Goal: Answer question/provide support

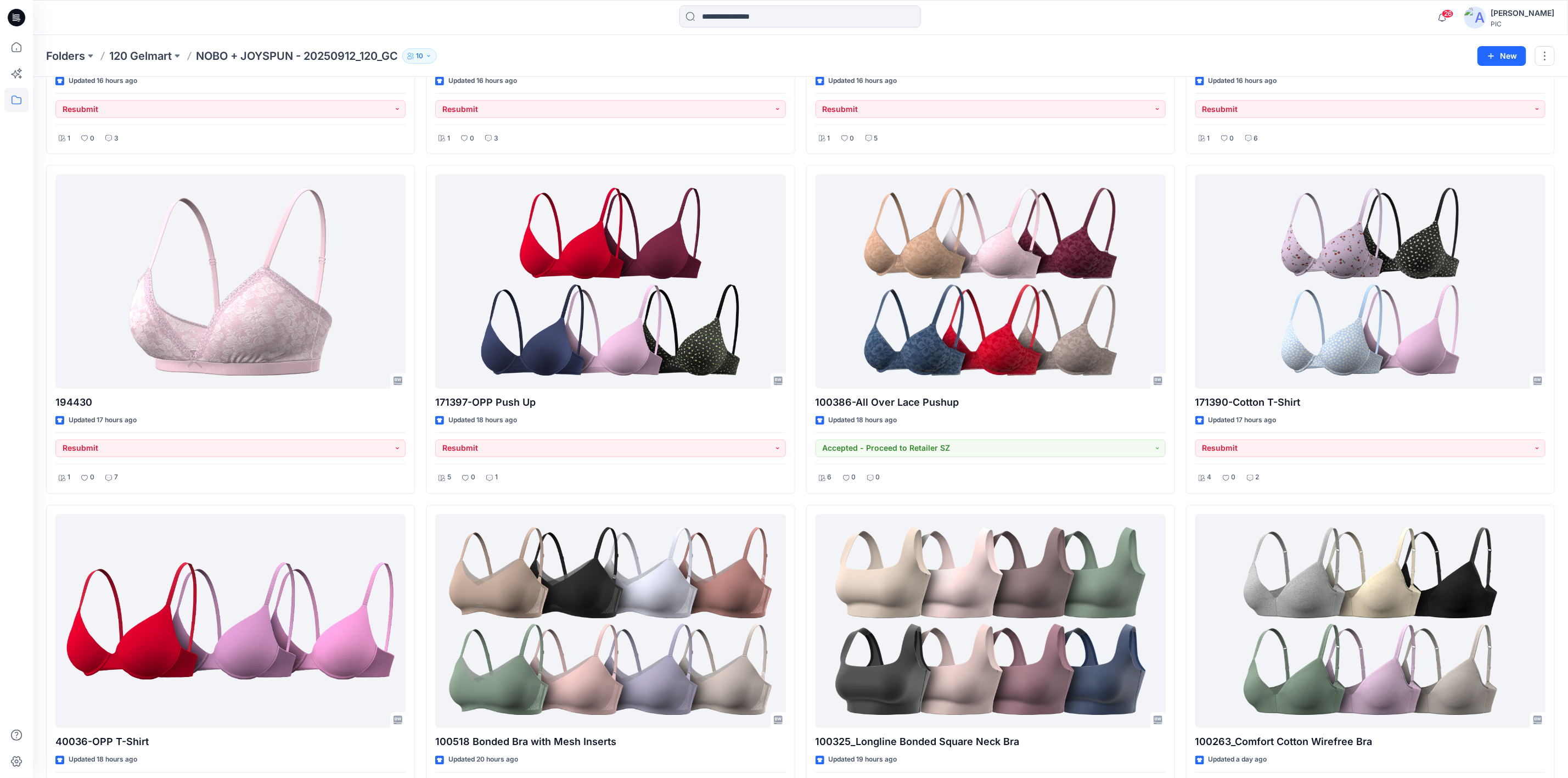
scroll to position [1317, 0]
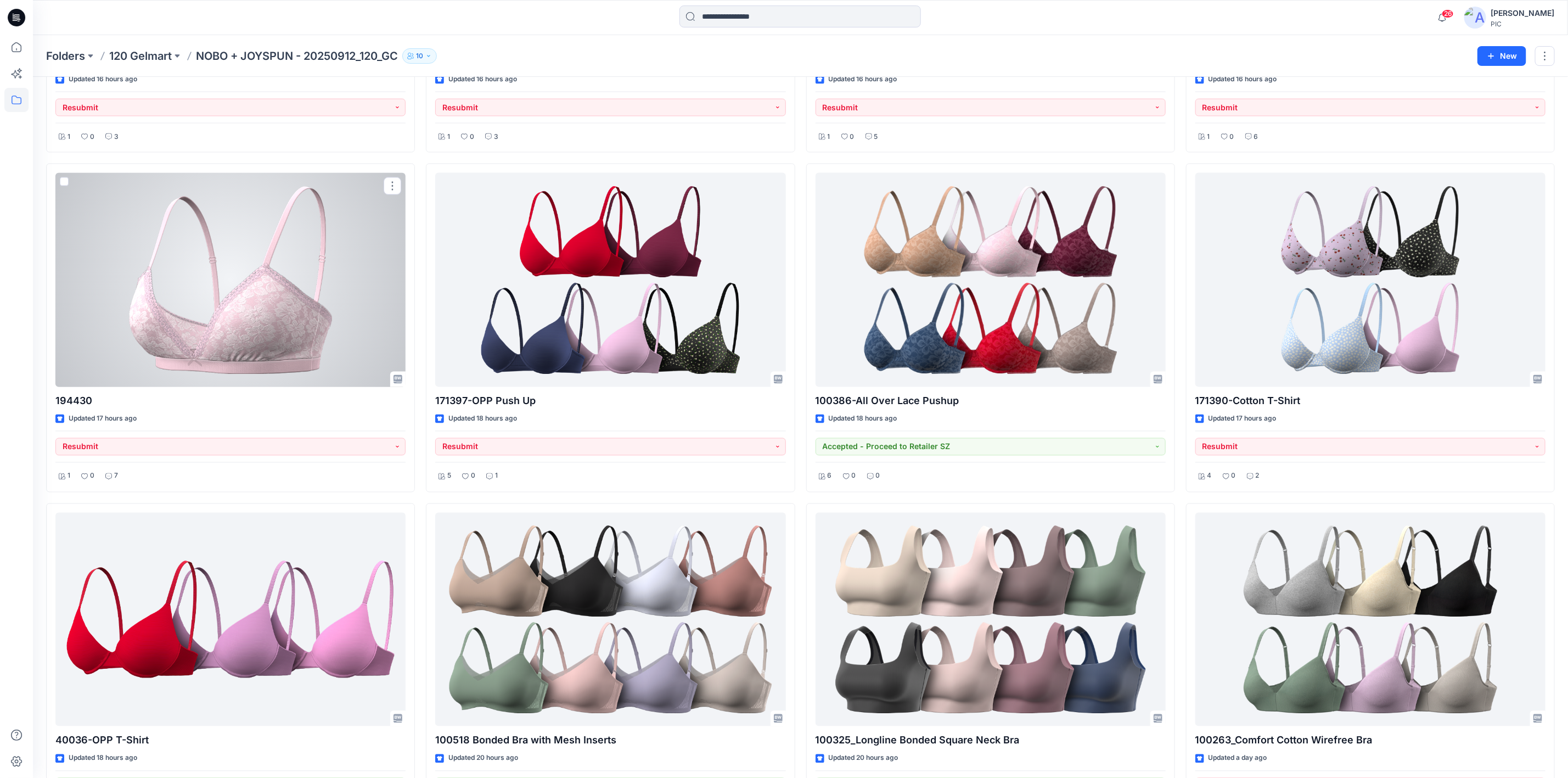
click at [244, 298] on div at bounding box center [230, 279] width 350 height 214
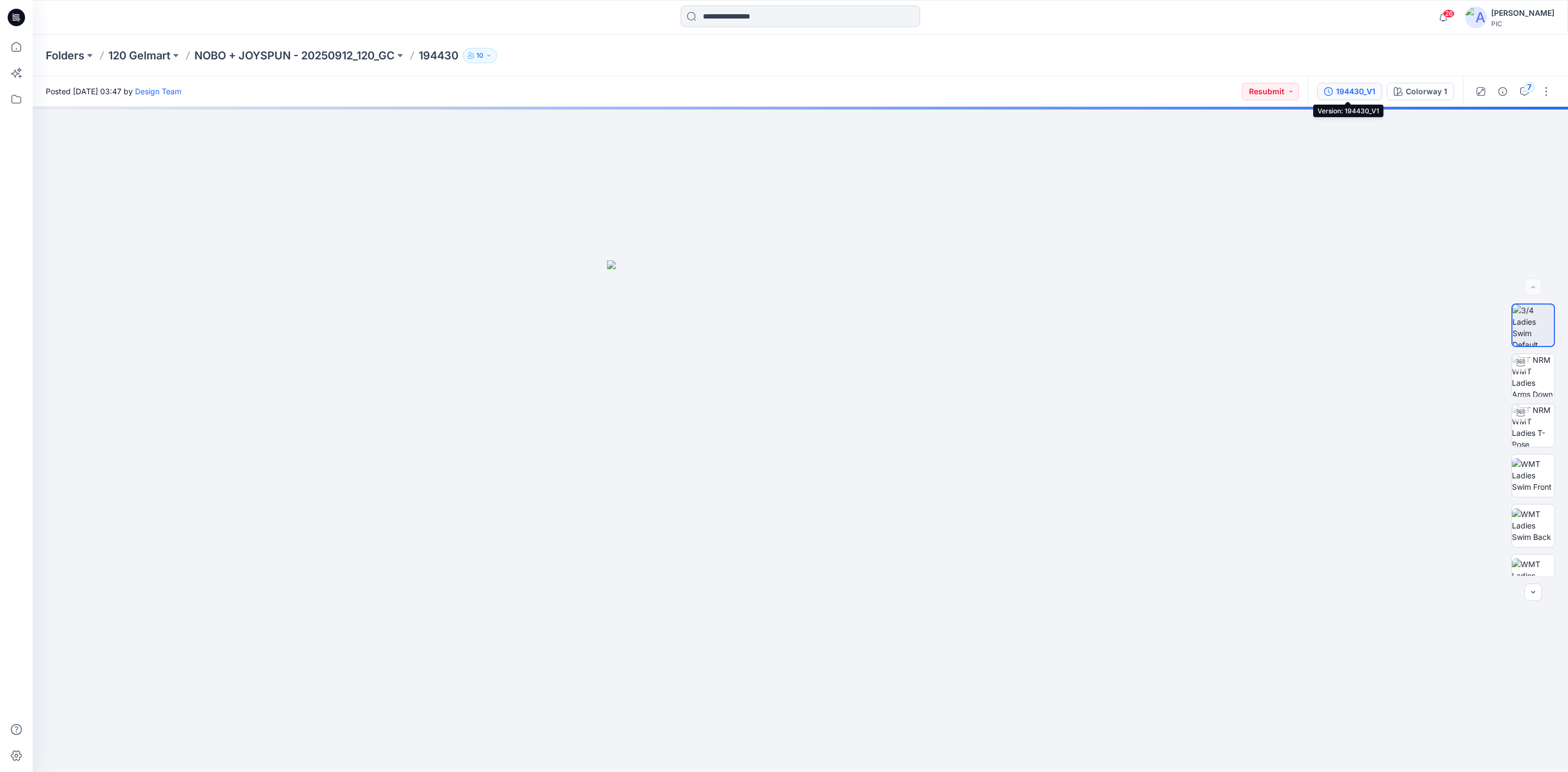
click at [1362, 84] on button "194430_V1" at bounding box center [1349, 91] width 66 height 18
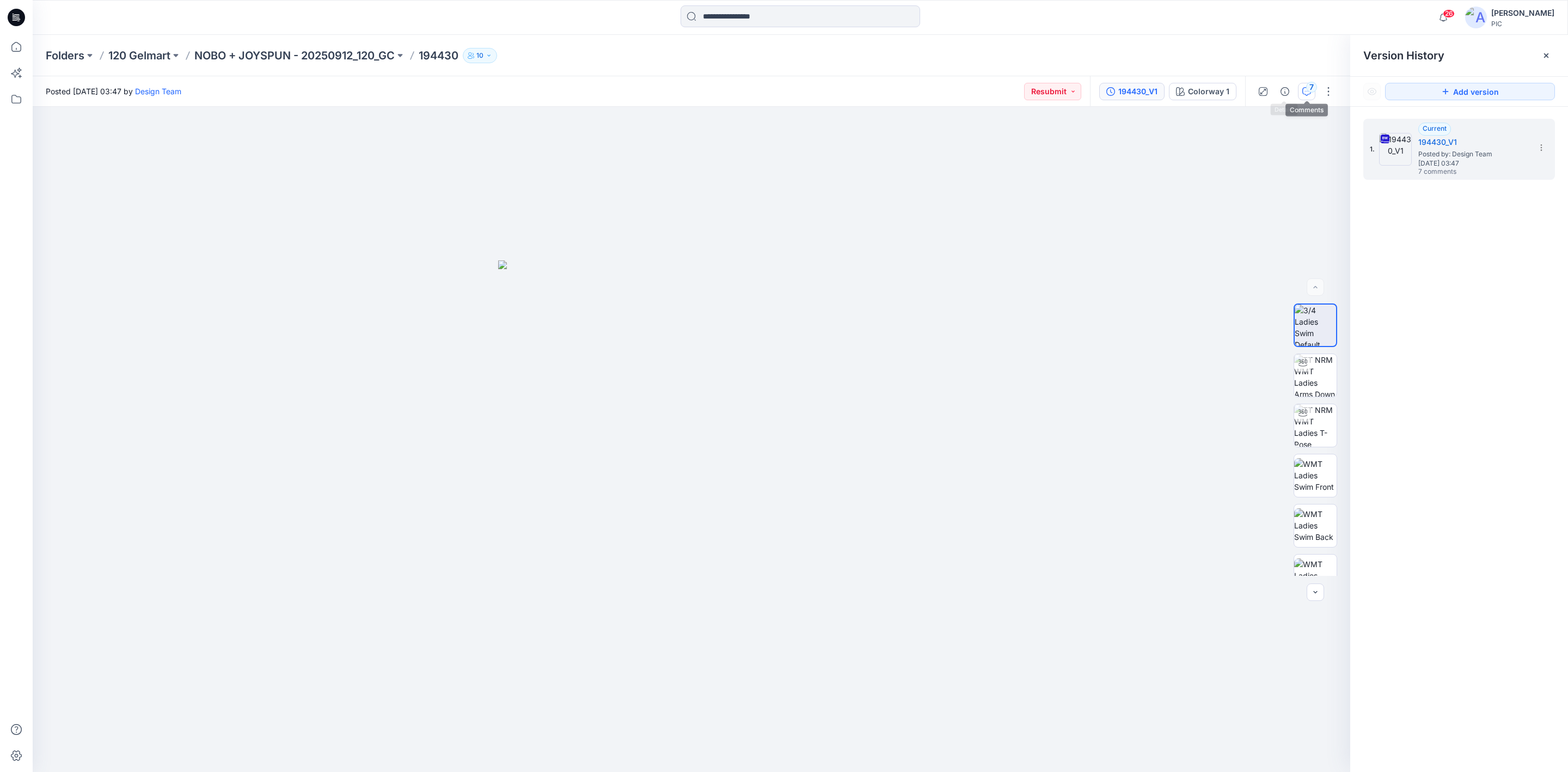
click at [1302, 87] on icon "button" at bounding box center [1306, 91] width 8 height 8
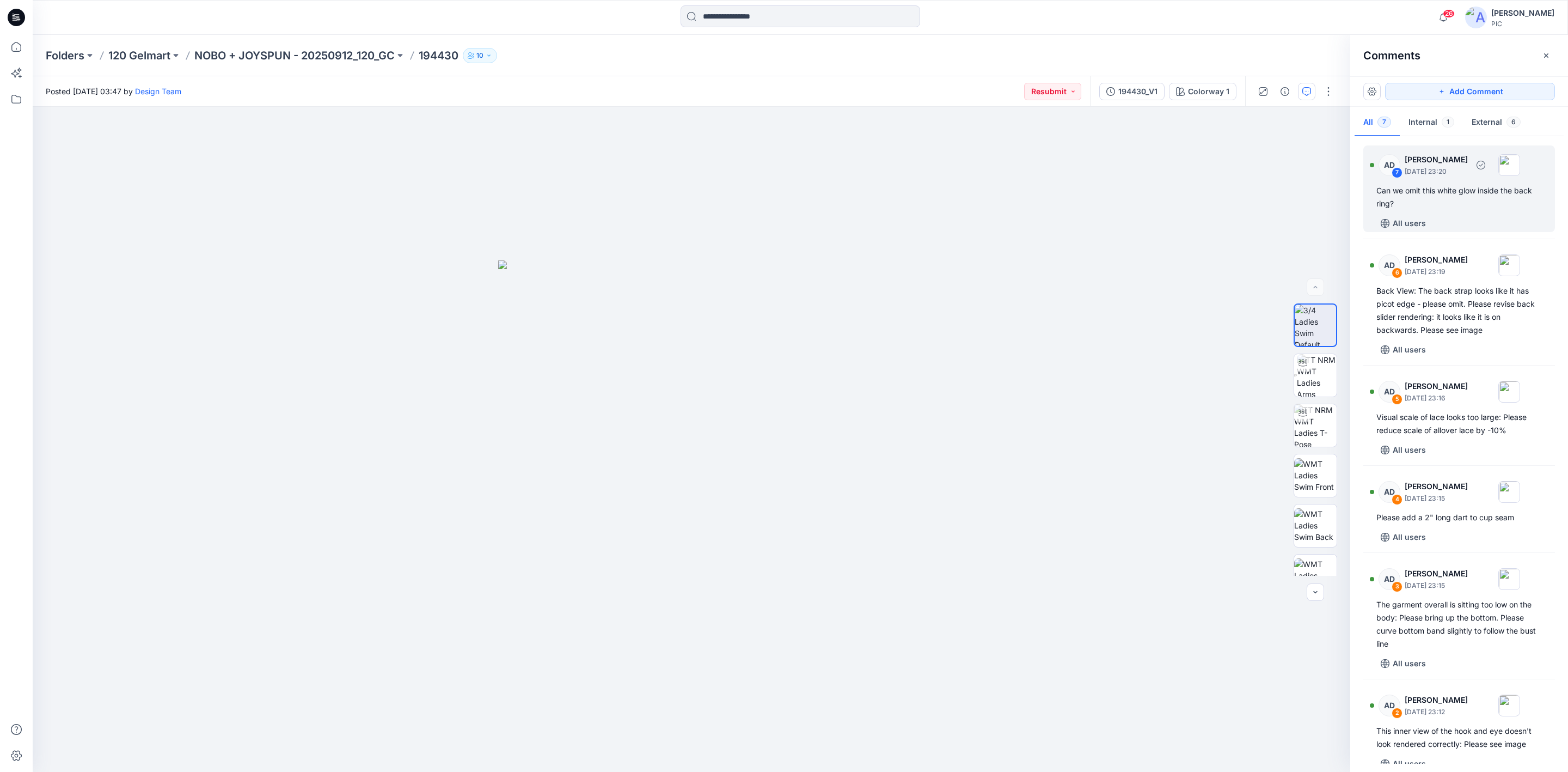
click at [1459, 198] on div "Can we omit this white glow inside the back ring?" at bounding box center [1459, 197] width 166 height 26
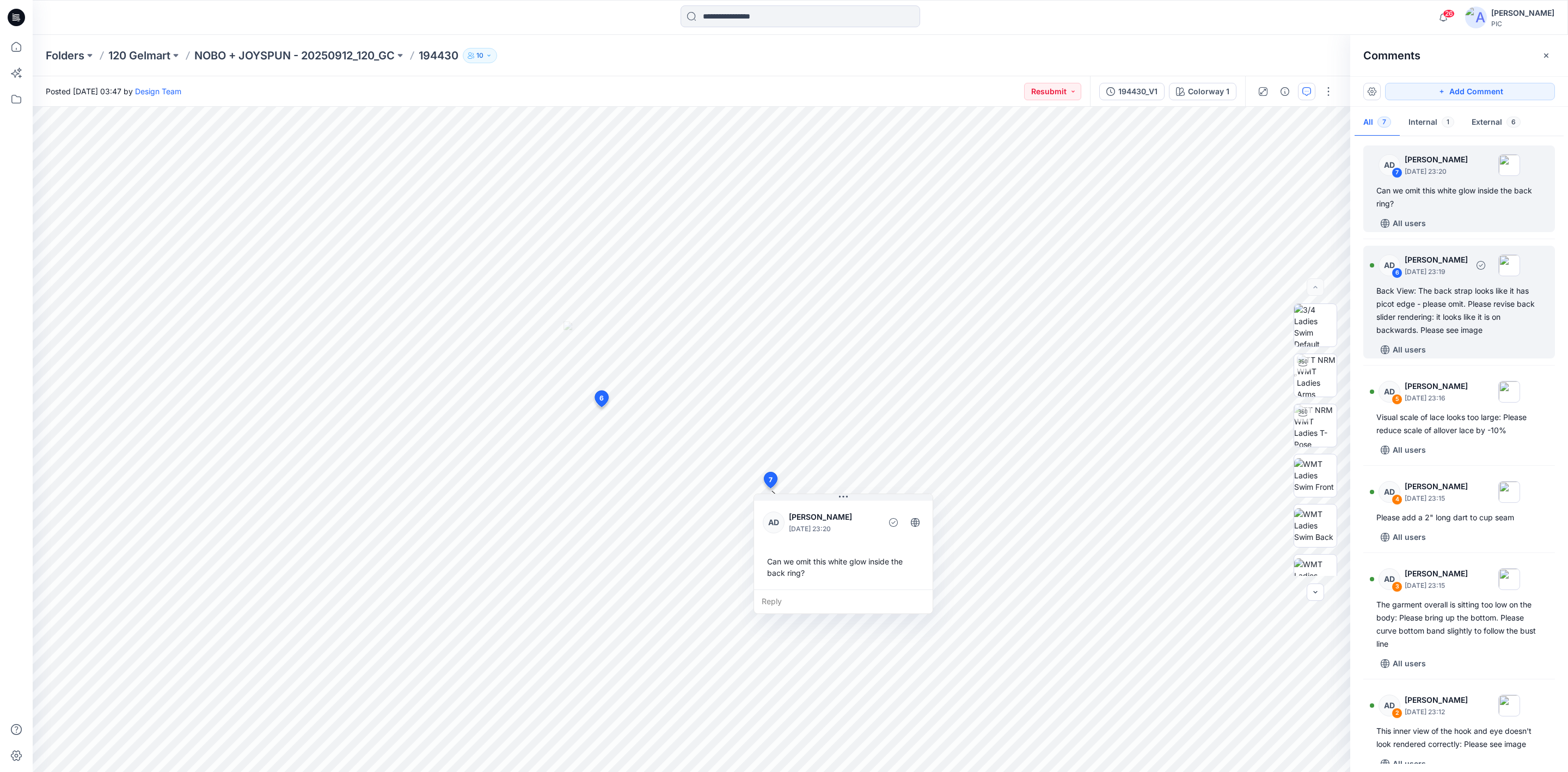
click at [1426, 314] on div "Back View: The back strap looks like it has picot edge - please omit. Please re…" at bounding box center [1459, 311] width 166 height 52
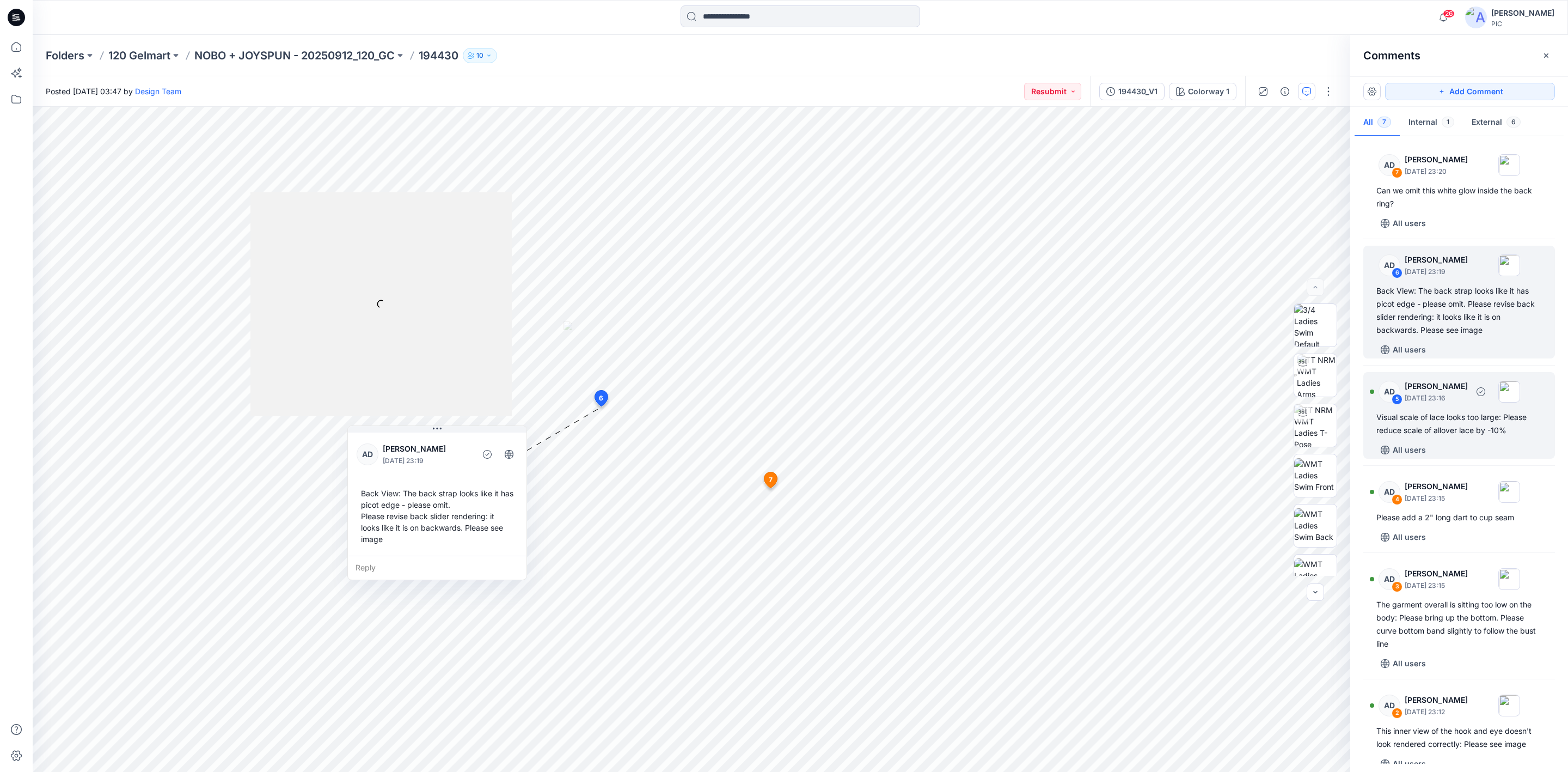
click at [1434, 418] on div "Visual scale of lace looks too large: Please reduce scale of allover lace by -1…" at bounding box center [1459, 423] width 166 height 26
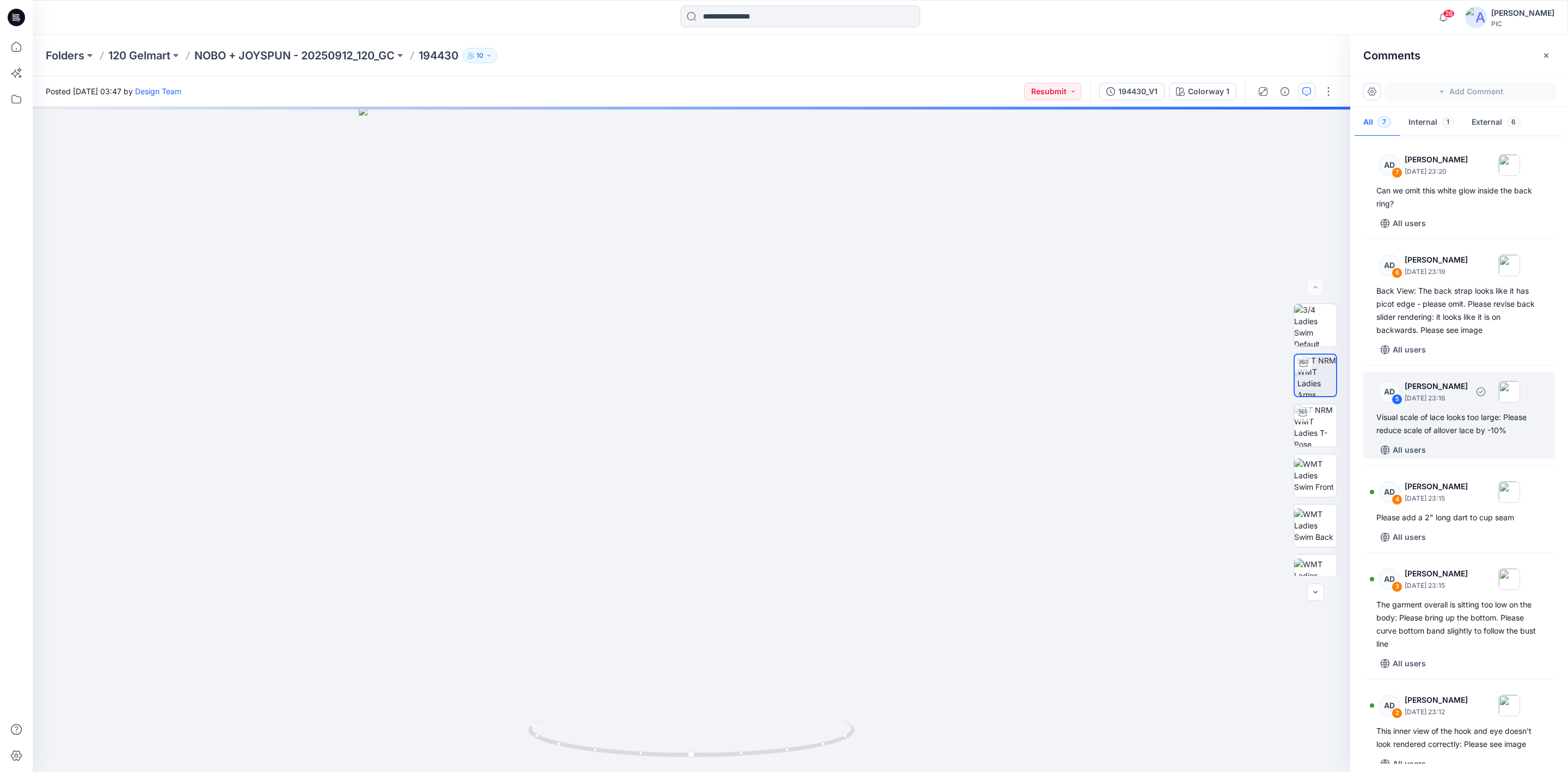
click at [1467, 422] on div "Visual scale of lace looks too large: Please reduce scale of allover lace by -1…" at bounding box center [1459, 423] width 166 height 26
click at [1462, 508] on div "AD 4 [PERSON_NAME] [DATE] 23:15 Please add a 2" long dart to cup seam All users" at bounding box center [1459, 508] width 192 height 73
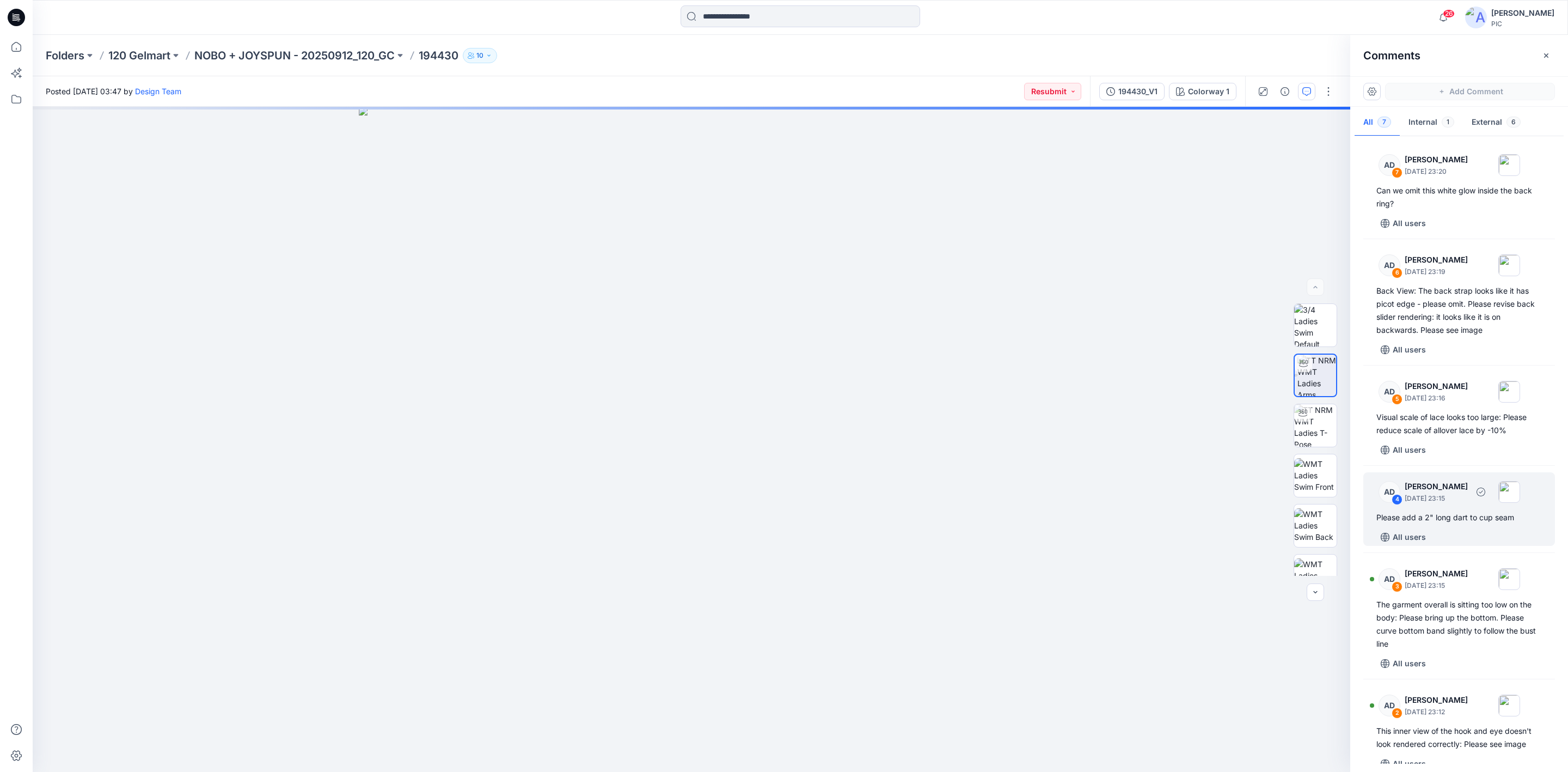
click at [1476, 518] on div "Please add a 2" long dart to cup seam" at bounding box center [1459, 517] width 166 height 13
click at [1472, 520] on div "Please add a 2" long dart to cup seam" at bounding box center [1459, 517] width 166 height 13
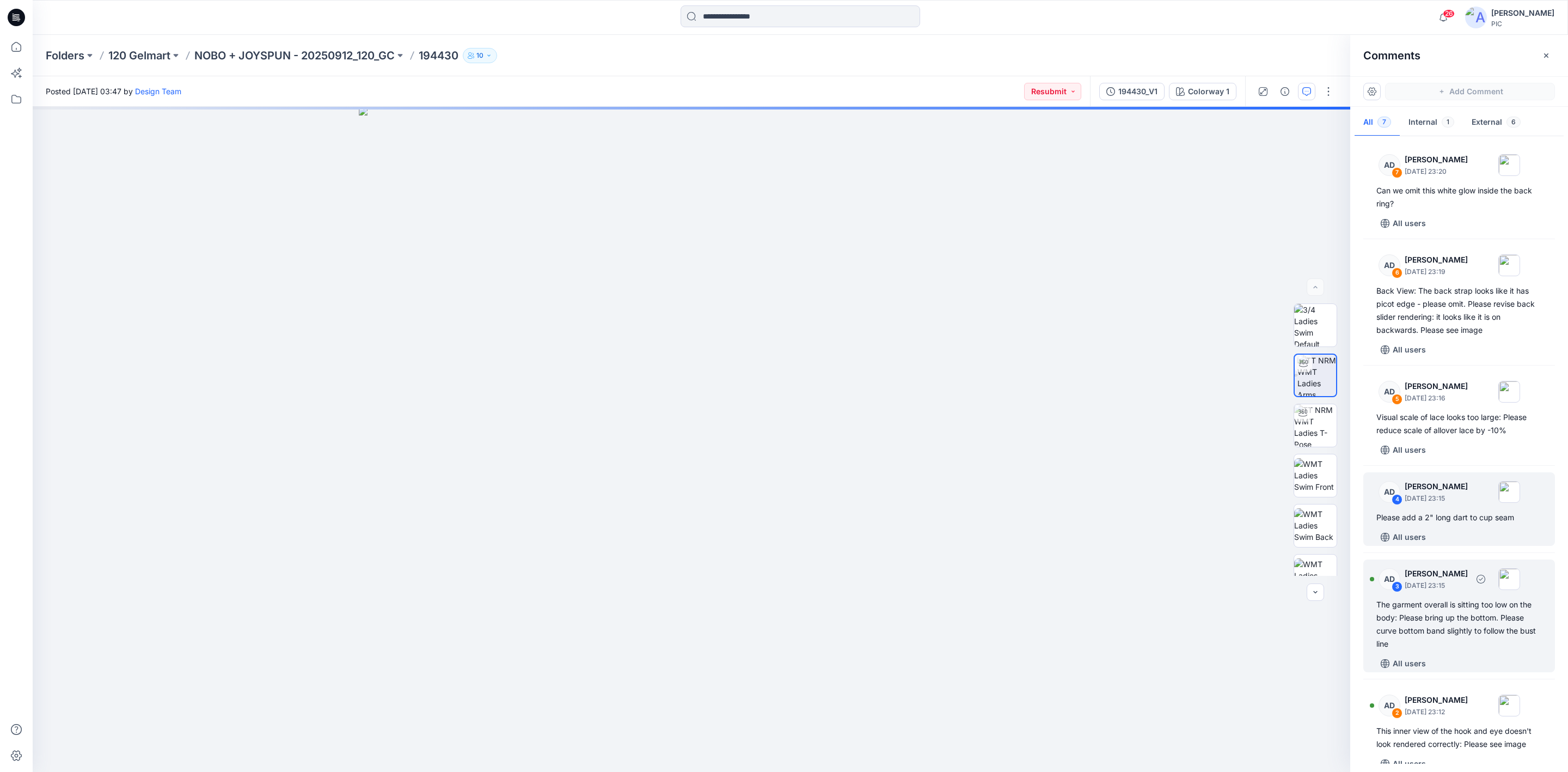
click at [1444, 611] on div "The garment overall is sitting too low on the body: Please bring up the bottom.…" at bounding box center [1459, 624] width 166 height 52
click at [1455, 615] on div "The garment overall is sitting too low on the body: Please bring up the bottom.…" at bounding box center [1459, 624] width 166 height 52
click at [1439, 615] on div "The garment overall is sitting too low on the body: Please bring up the bottom.…" at bounding box center [1459, 624] width 166 height 52
click at [1439, 625] on div "The garment overall is sitting too low on the body: Please bring up the bottom.…" at bounding box center [1459, 624] width 166 height 52
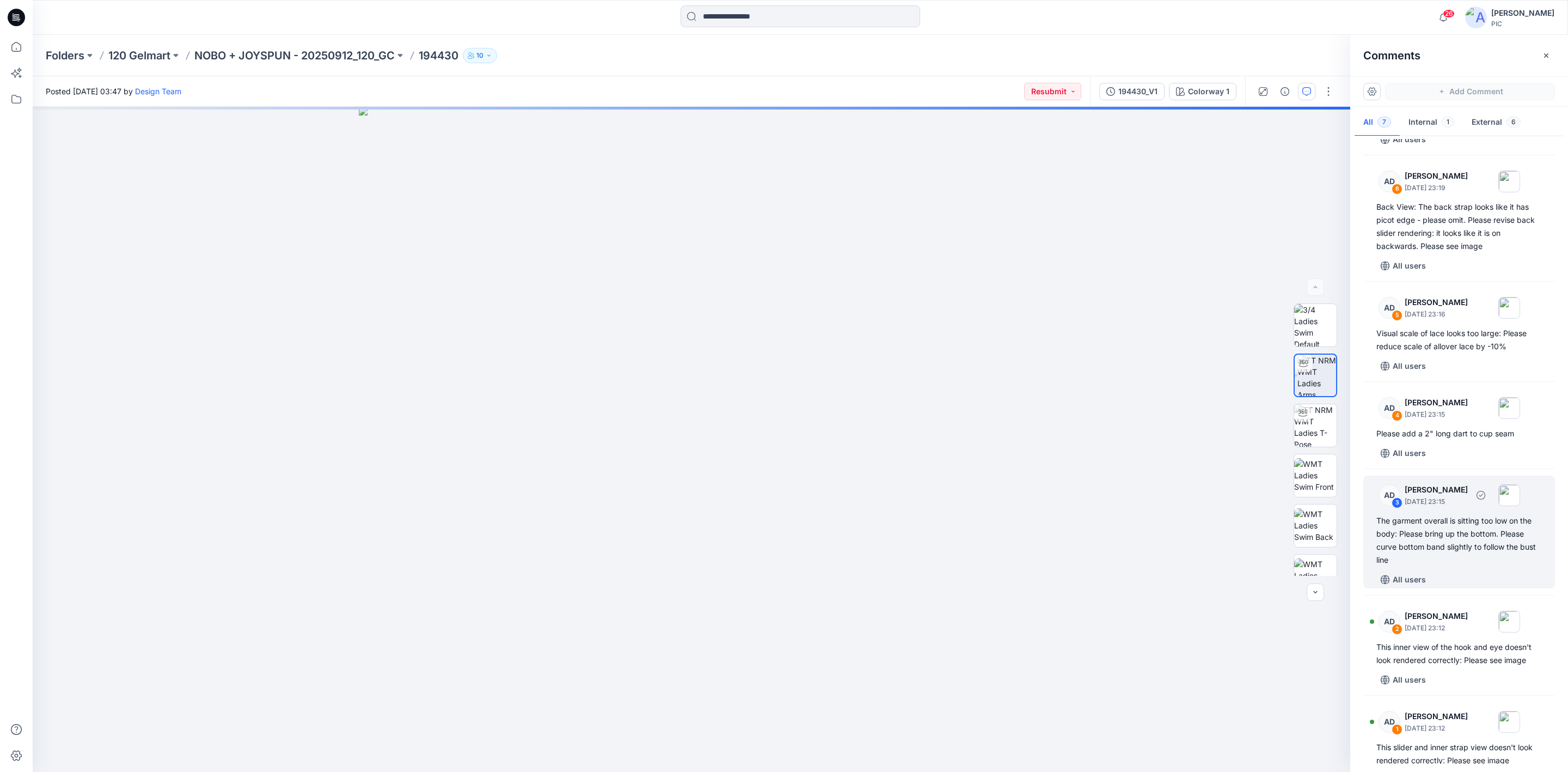
scroll to position [109, 0]
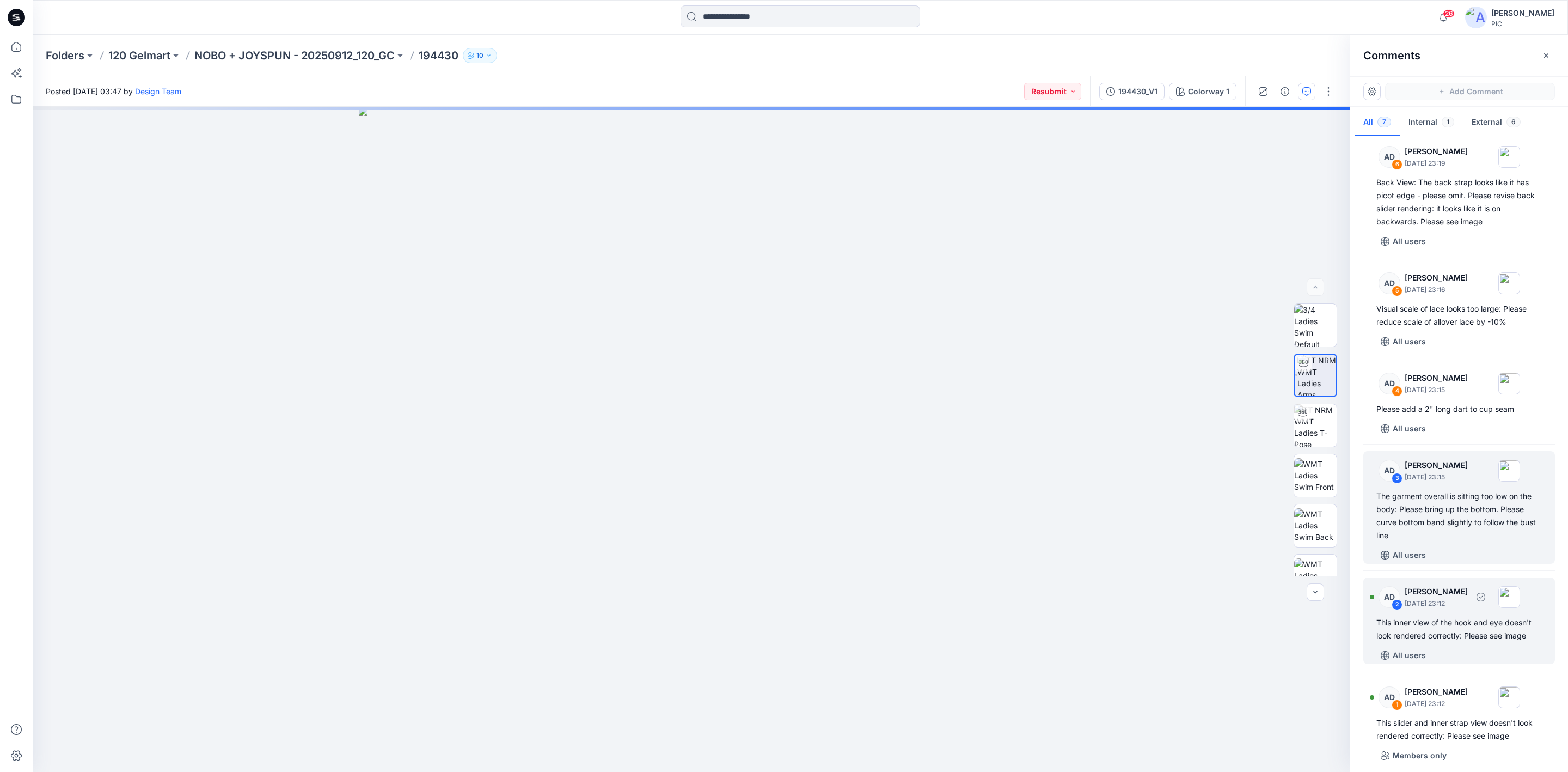
click at [1444, 620] on div "This inner view of the hook and eye doesn't look rendered correctly: Please see…" at bounding box center [1459, 629] width 166 height 26
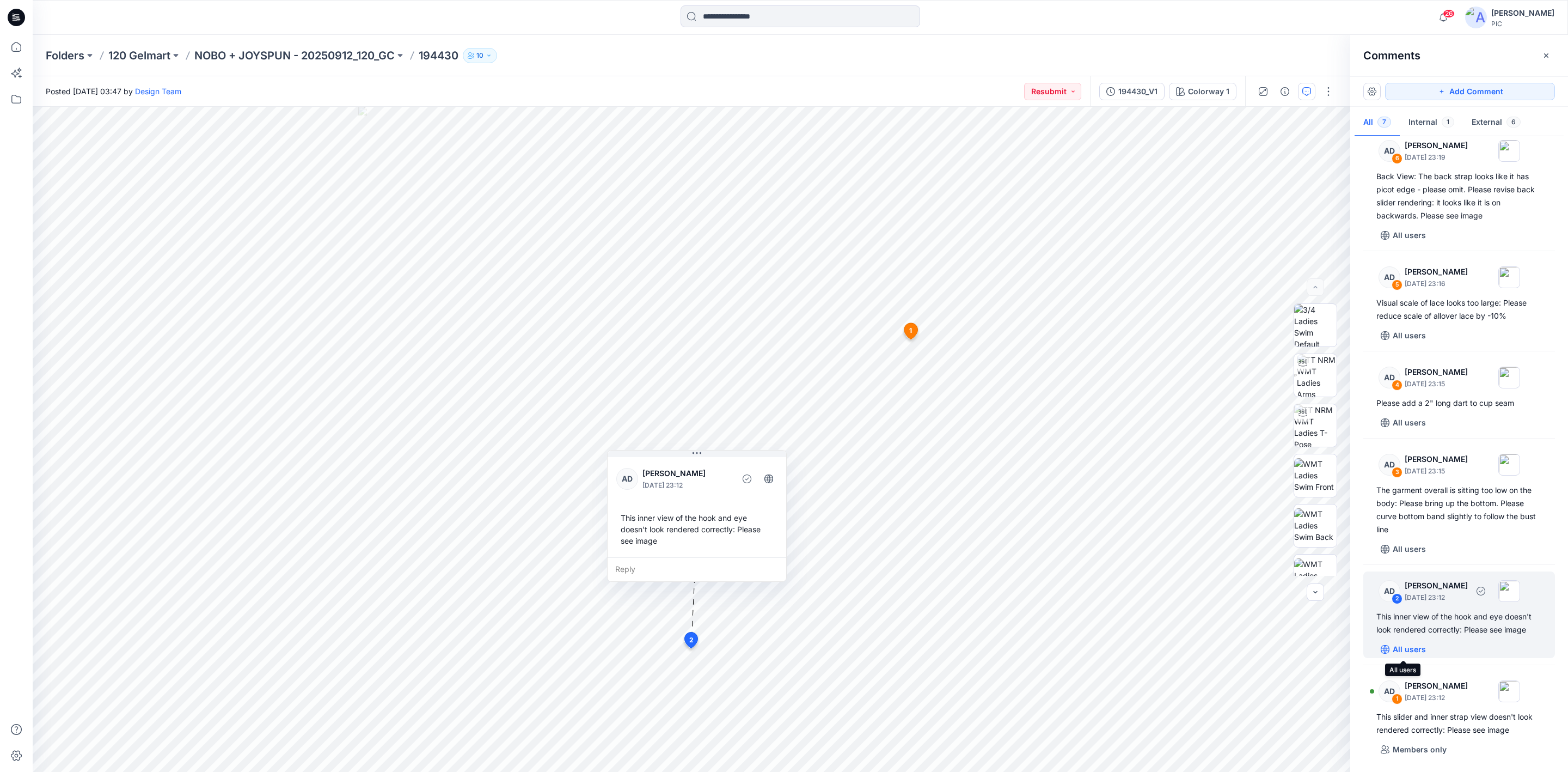
scroll to position [116, 0]
click at [1464, 707] on div "AD 1 [PERSON_NAME] [DATE] 23:12 This slider and inner strap view doesn't look r…" at bounding box center [1459, 713] width 192 height 86
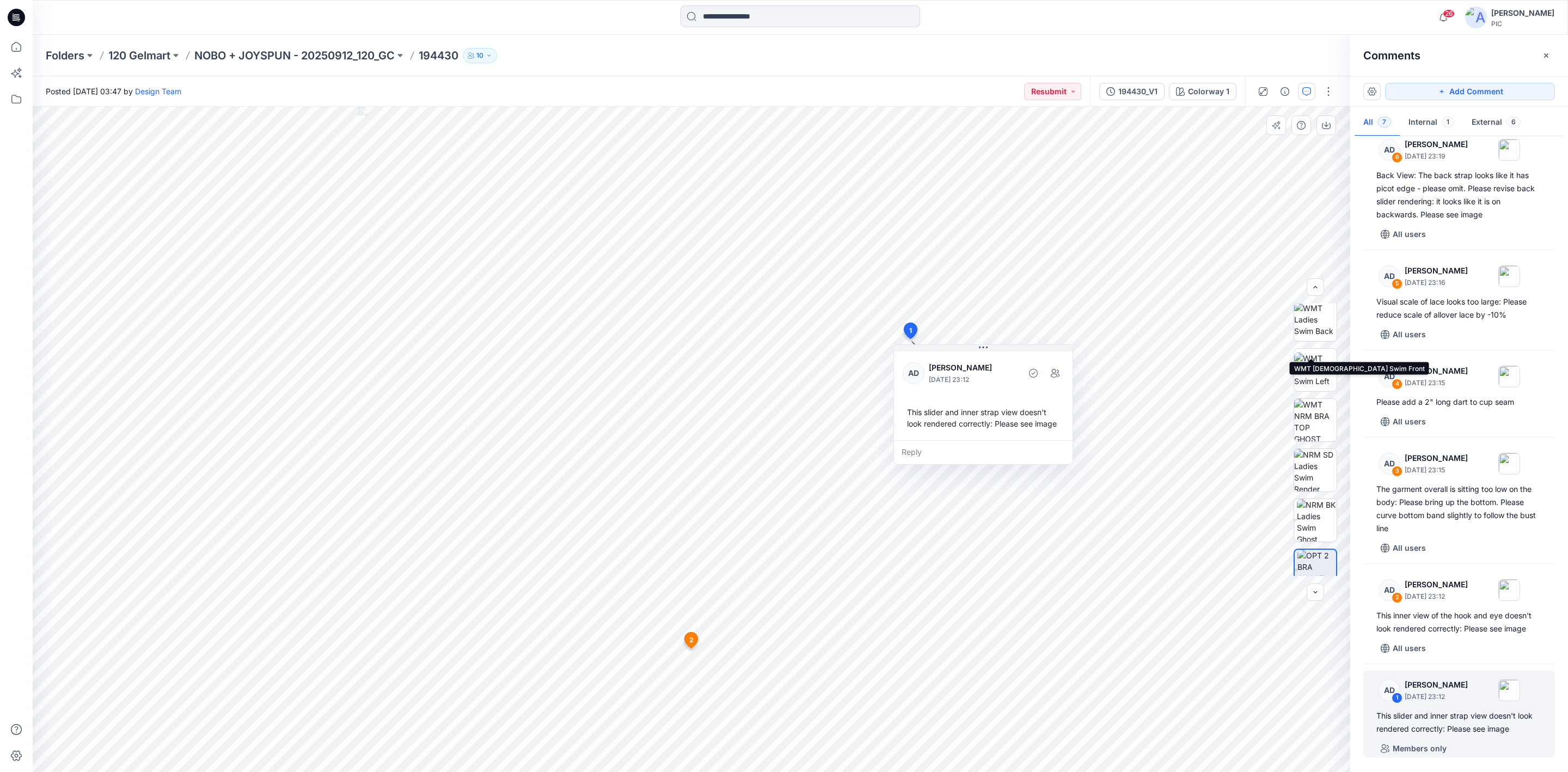
scroll to position [222, 0]
click at [1300, 551] on img at bounding box center [1317, 554] width 39 height 42
click at [1299, 530] on div at bounding box center [1315, 439] width 43 height 272
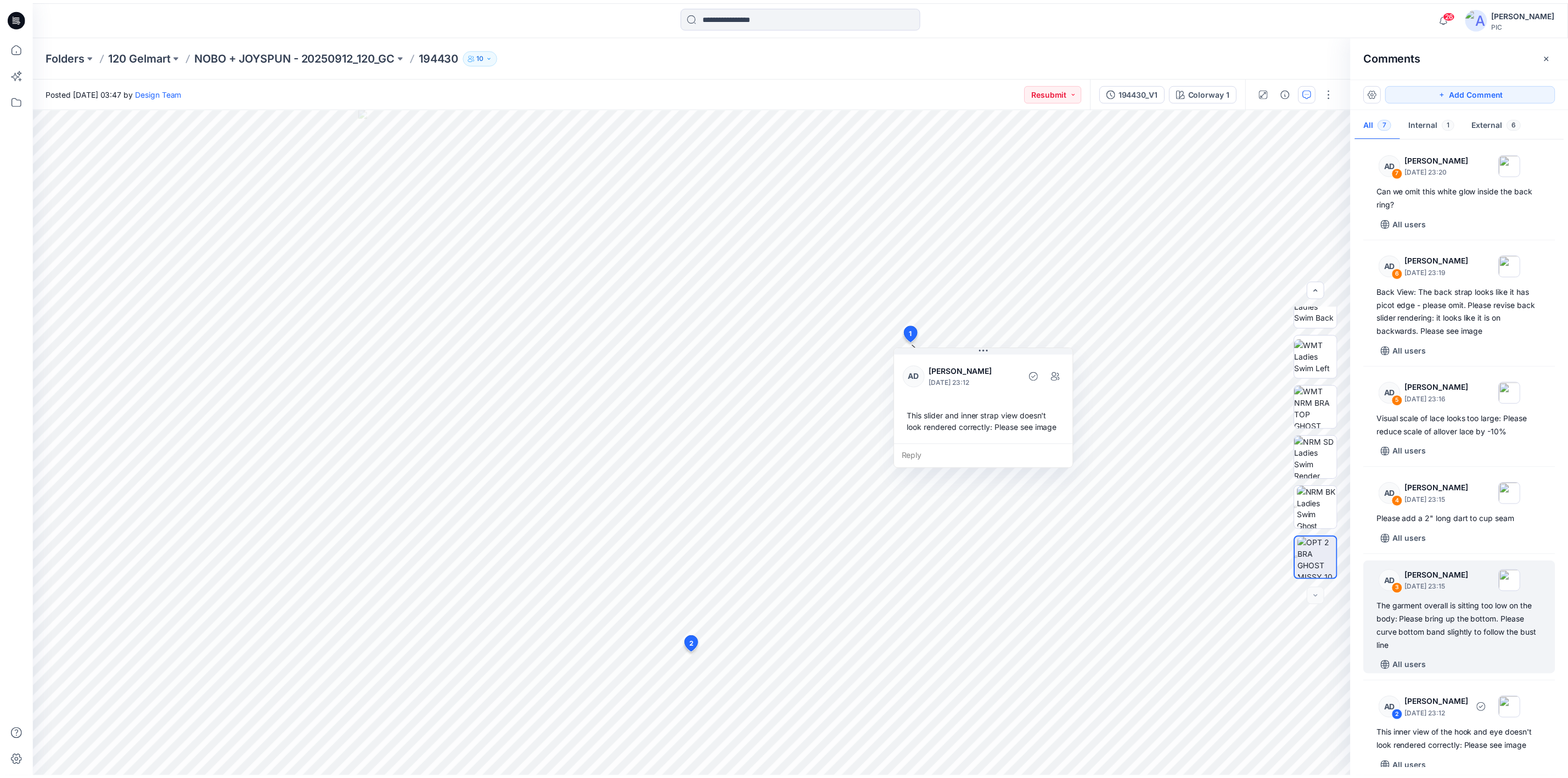
scroll to position [0, 0]
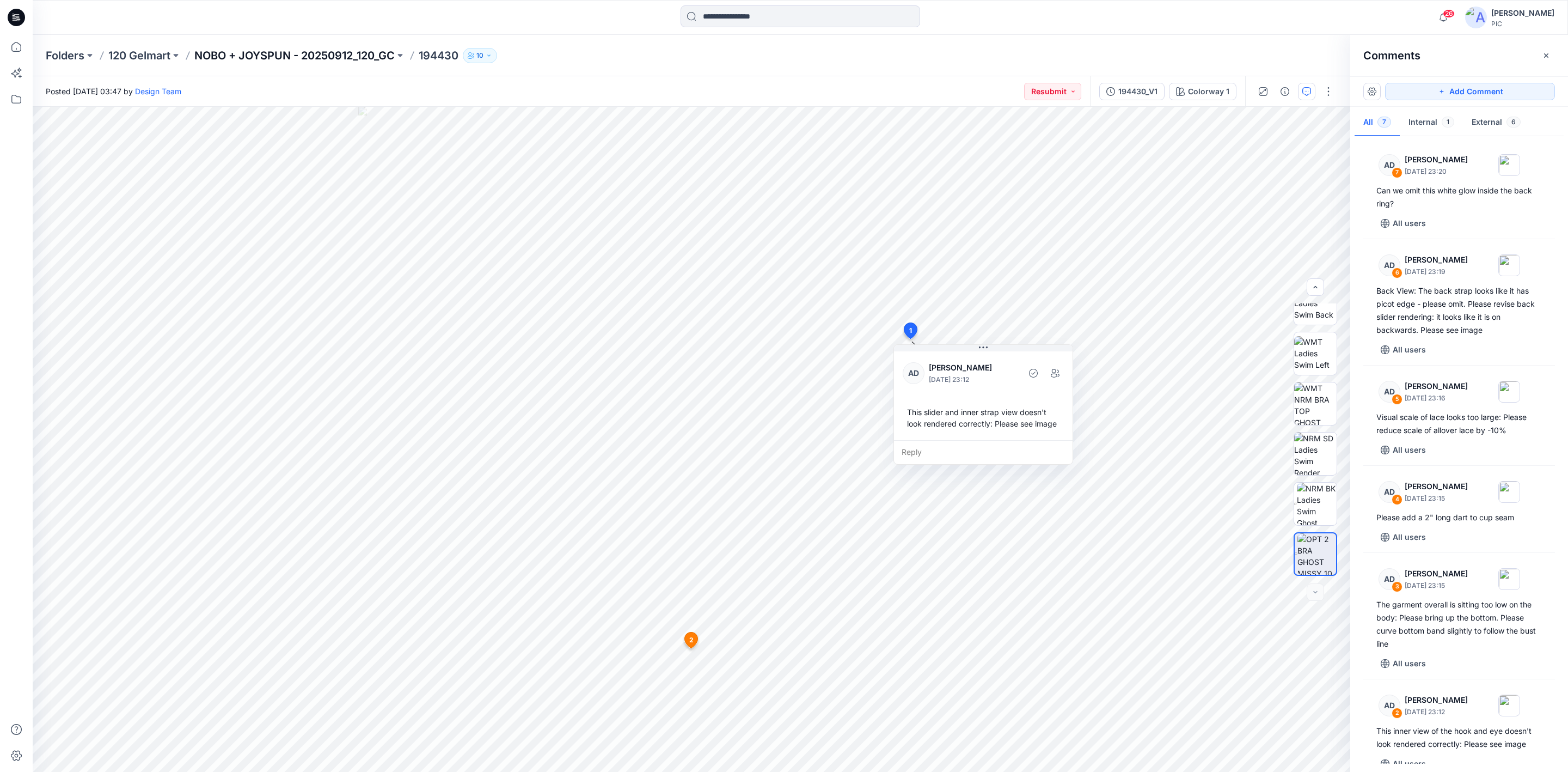
click at [278, 52] on p "NOBO + JOYSPUN - 20250912_120_GC" at bounding box center [294, 56] width 200 height 15
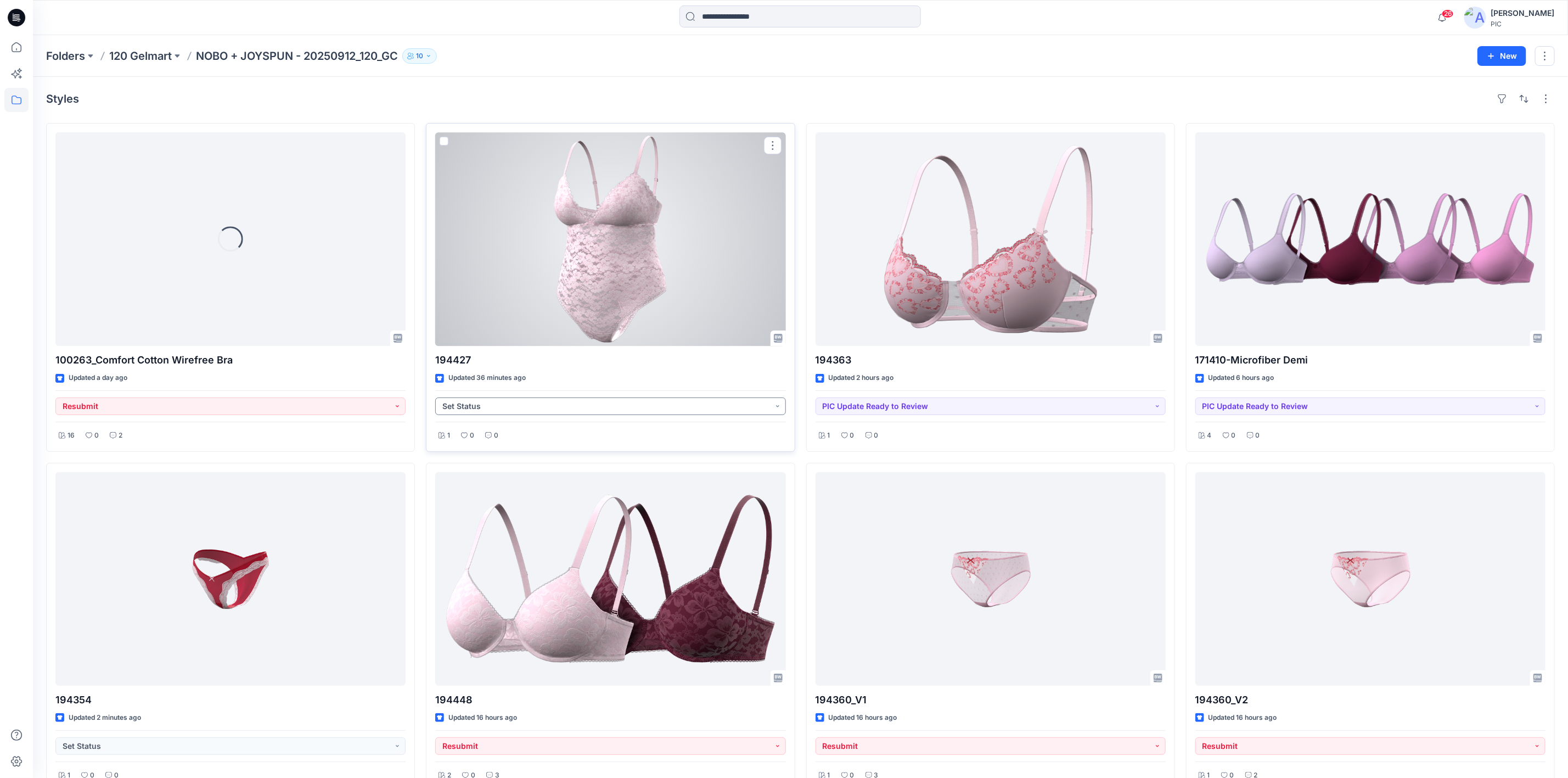
click at [510, 407] on button "Set Status" at bounding box center [610, 406] width 350 height 18
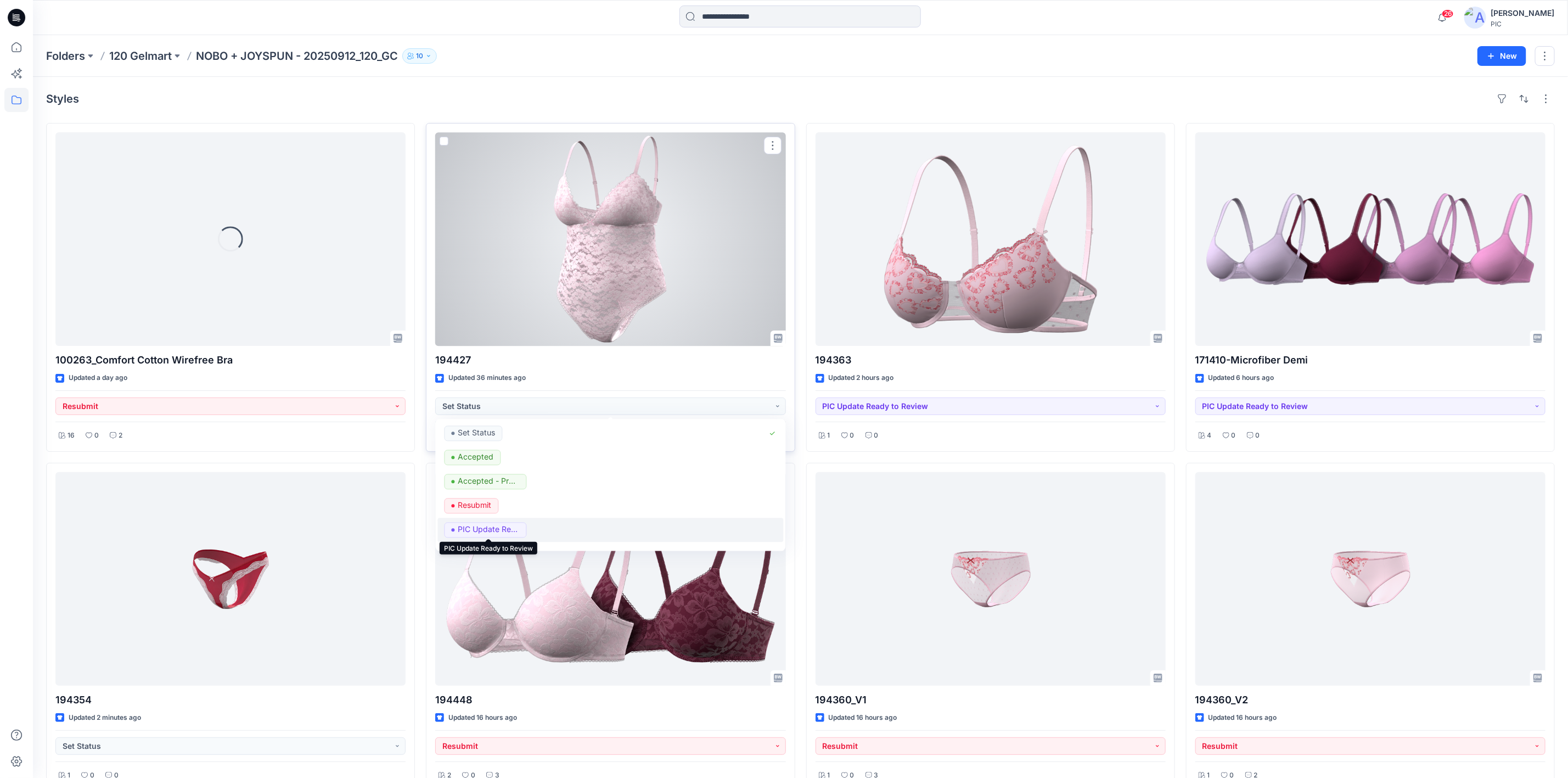
click at [490, 527] on p "PIC Update Ready to Review" at bounding box center [489, 529] width 61 height 14
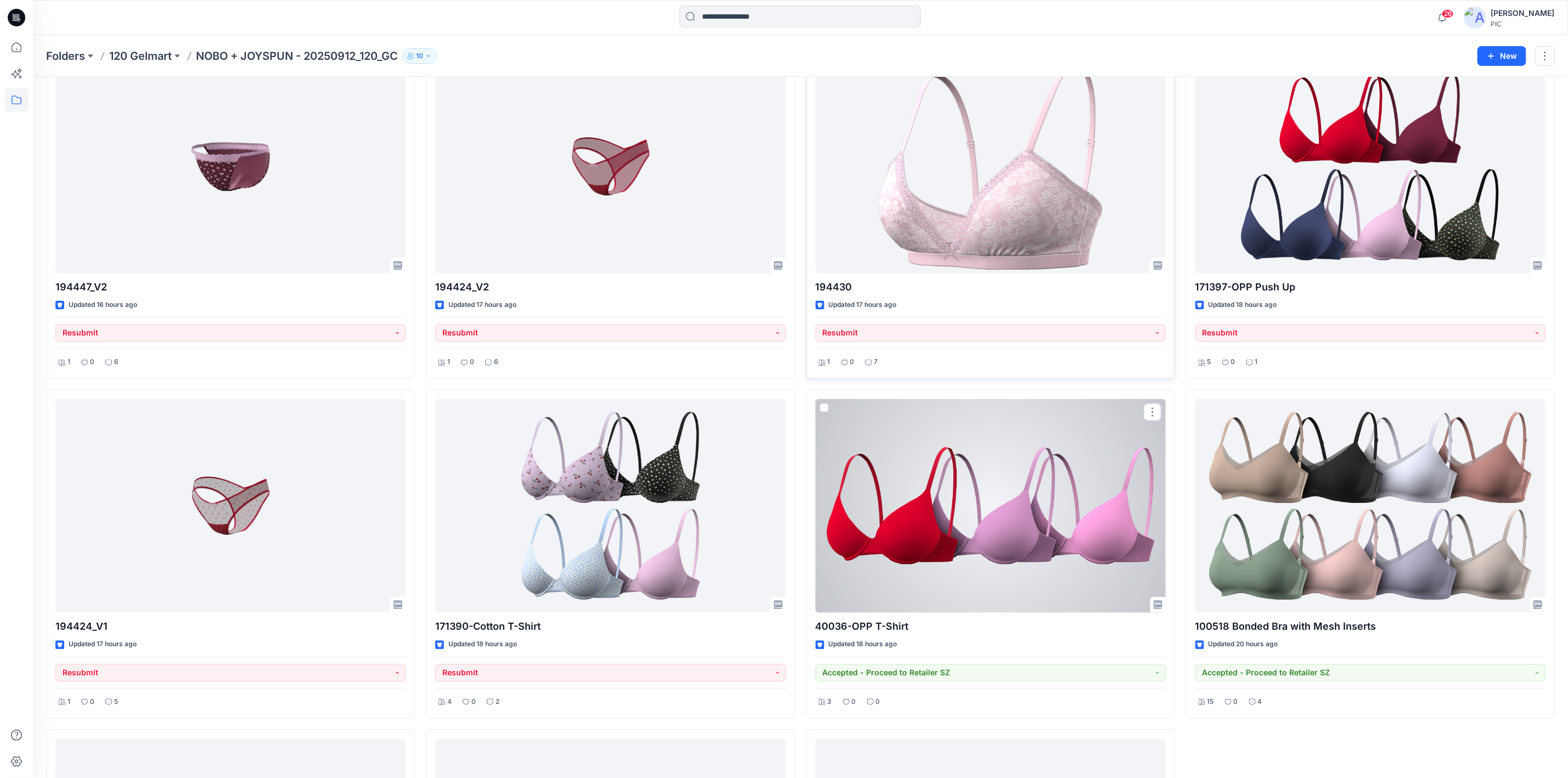
scroll to position [1647, 0]
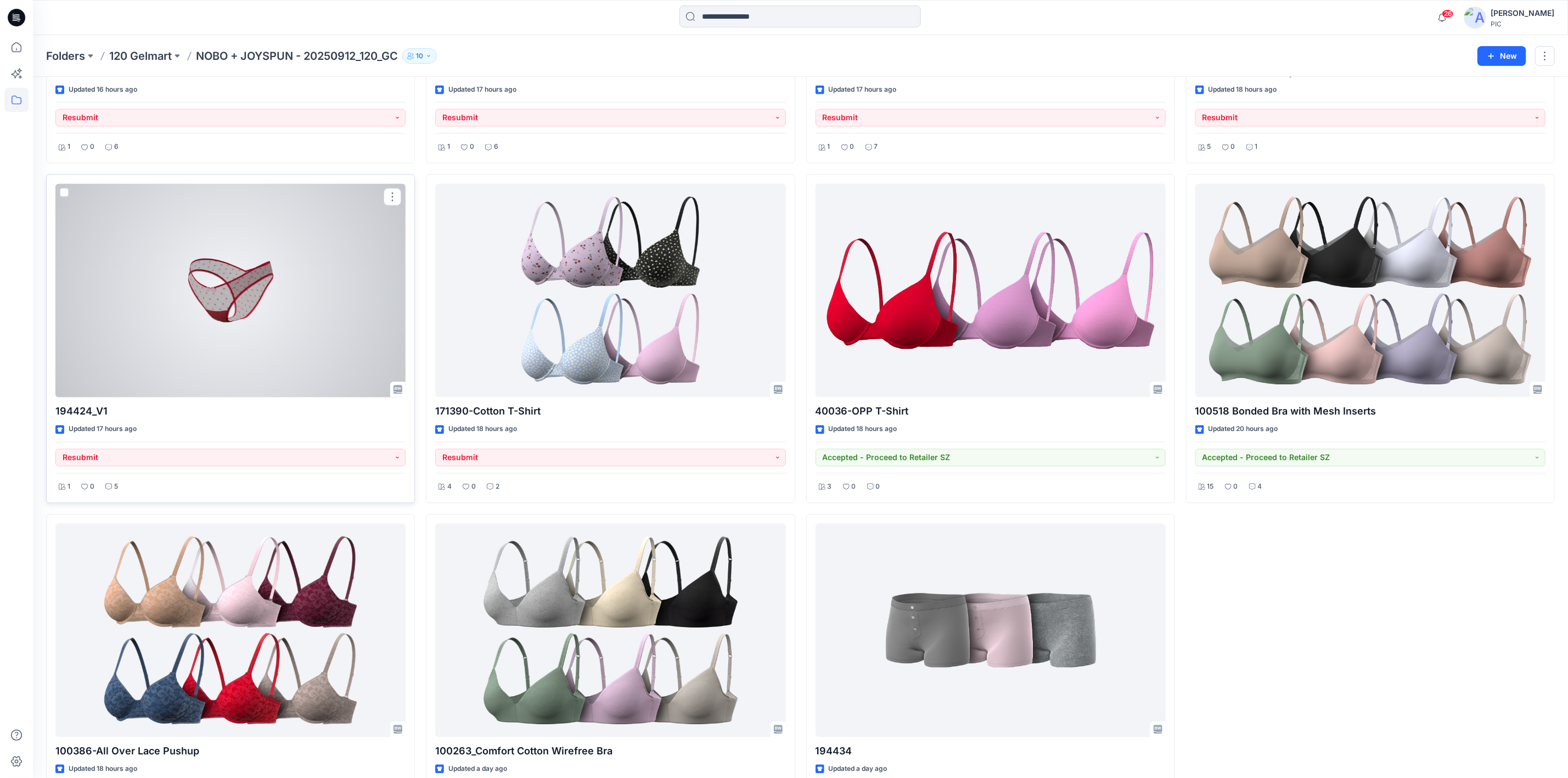
click at [275, 287] on div at bounding box center [230, 290] width 350 height 214
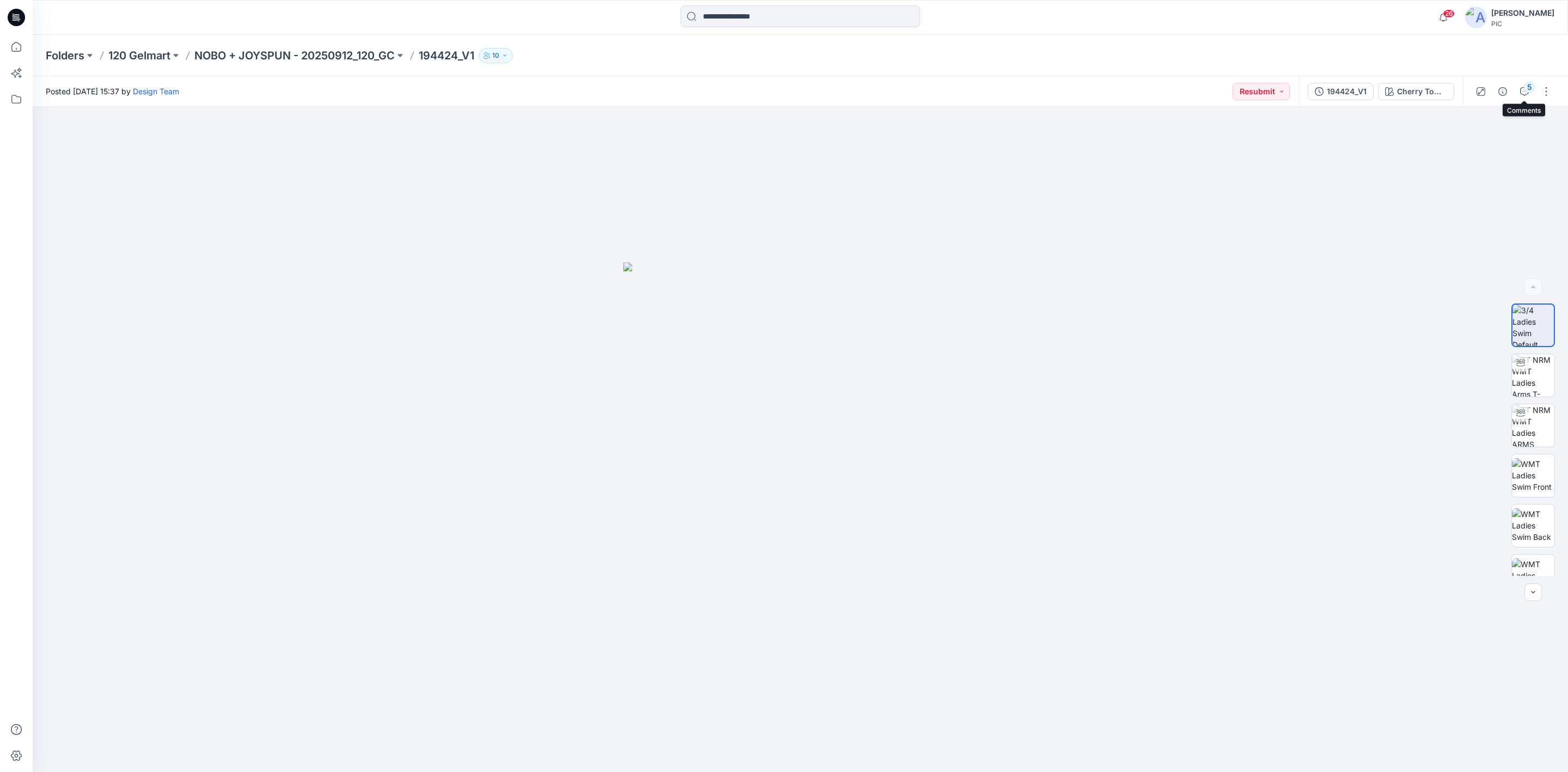
drag, startPoint x: 1527, startPoint y: 88, endPoint x: 1523, endPoint y: 102, distance: 14.6
click at [1526, 90] on div "5" at bounding box center [1529, 87] width 11 height 11
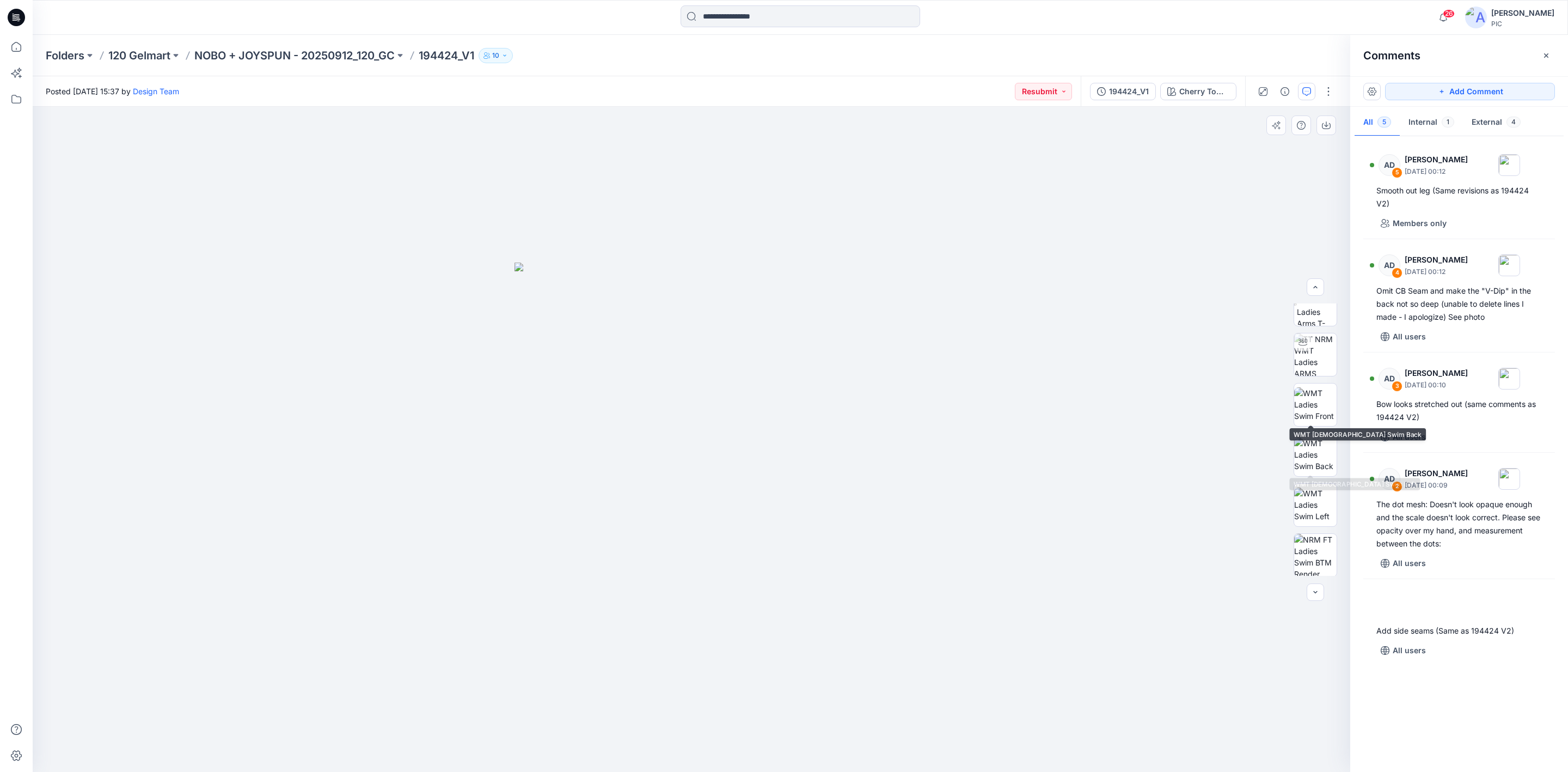
scroll to position [171, 0]
click at [1308, 553] on img at bounding box center [1315, 554] width 42 height 42
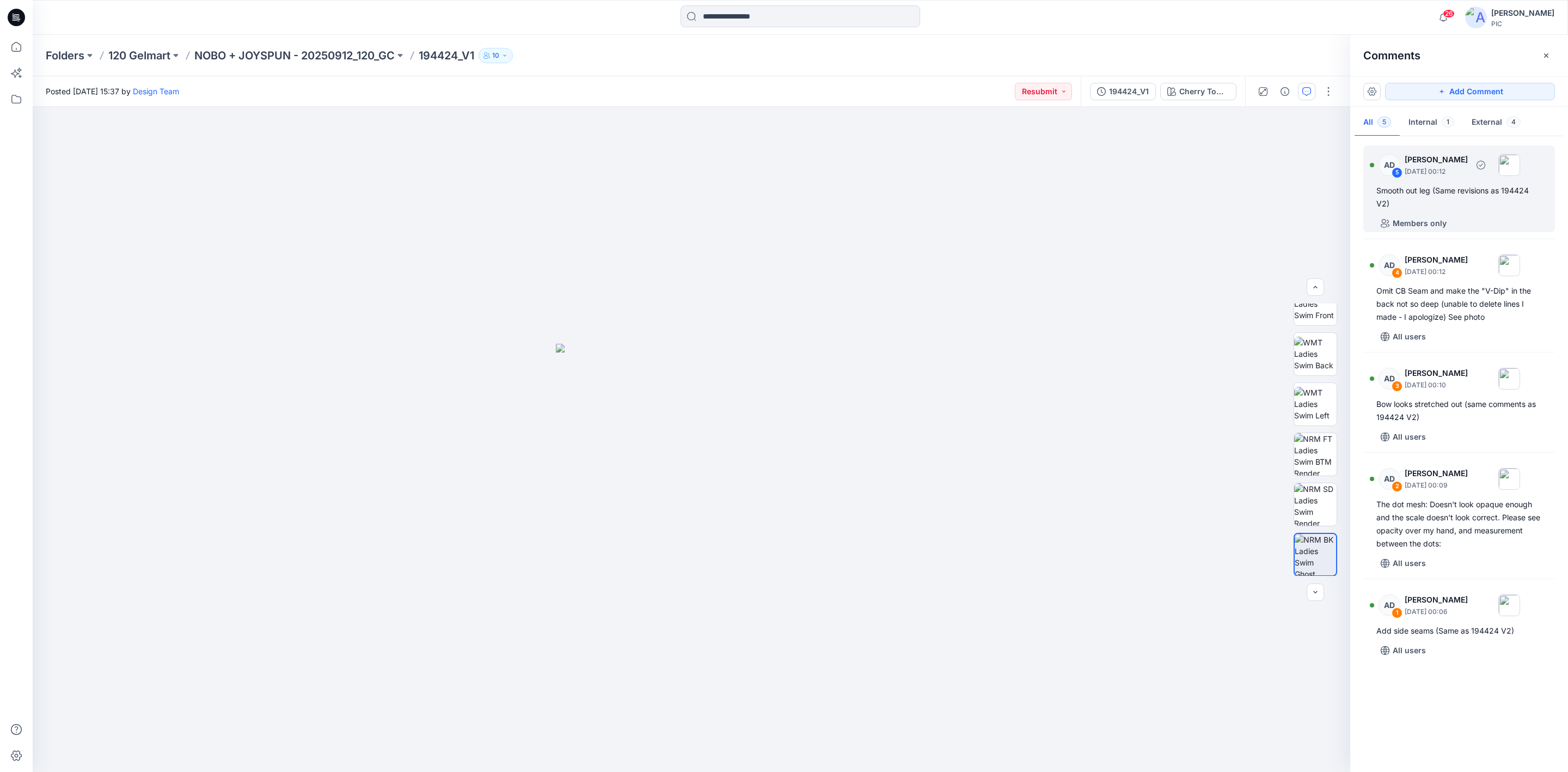
click at [1455, 191] on div "Smooth out leg (Same revisions as 194424 V2)" at bounding box center [1459, 197] width 166 height 26
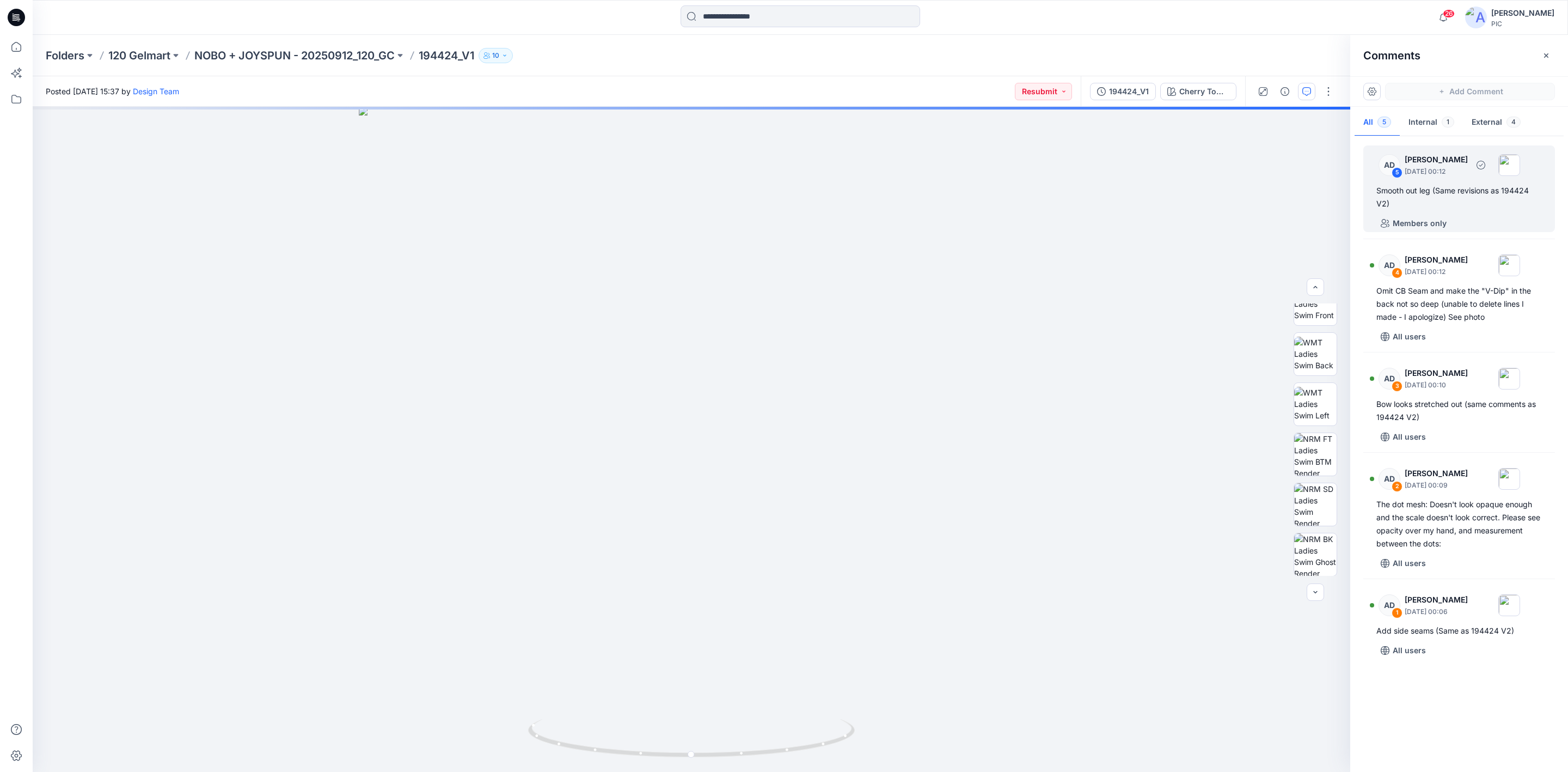
click at [1454, 194] on div "Smooth out leg (Same revisions as 194424 V2)" at bounding box center [1459, 197] width 166 height 26
click at [1426, 301] on div "Omit CB Seam and make the "V-Dip" in the back not so deep (unable to delete lin…" at bounding box center [1459, 304] width 166 height 39
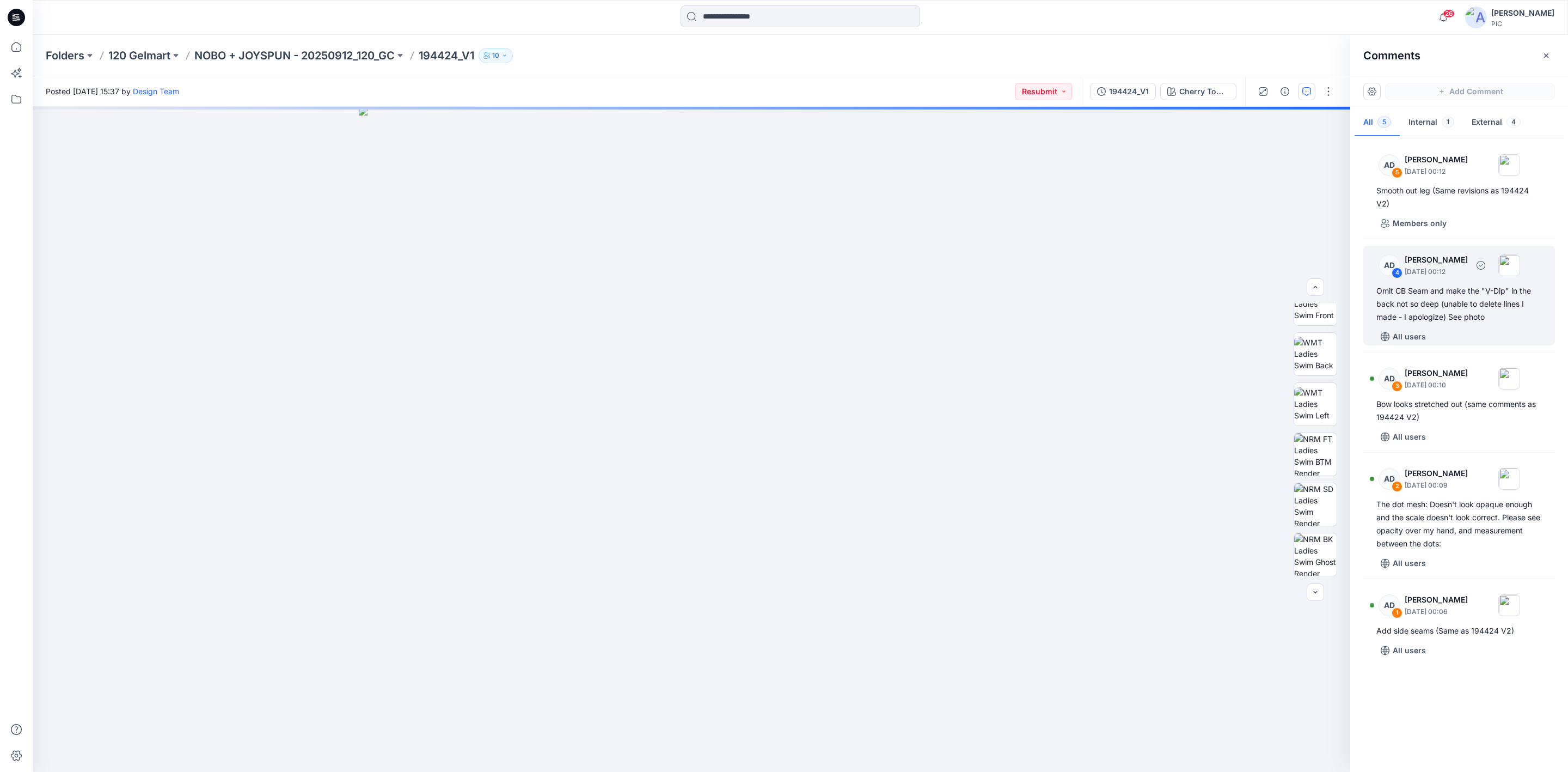
click at [1426, 304] on div "Omit CB Seam and make the "V-Dip" in the back not so deep (unable to delete lin…" at bounding box center [1459, 304] width 166 height 39
click at [1426, 401] on div "Bow looks stretched out (same comments as 194424 V2)" at bounding box center [1459, 411] width 166 height 26
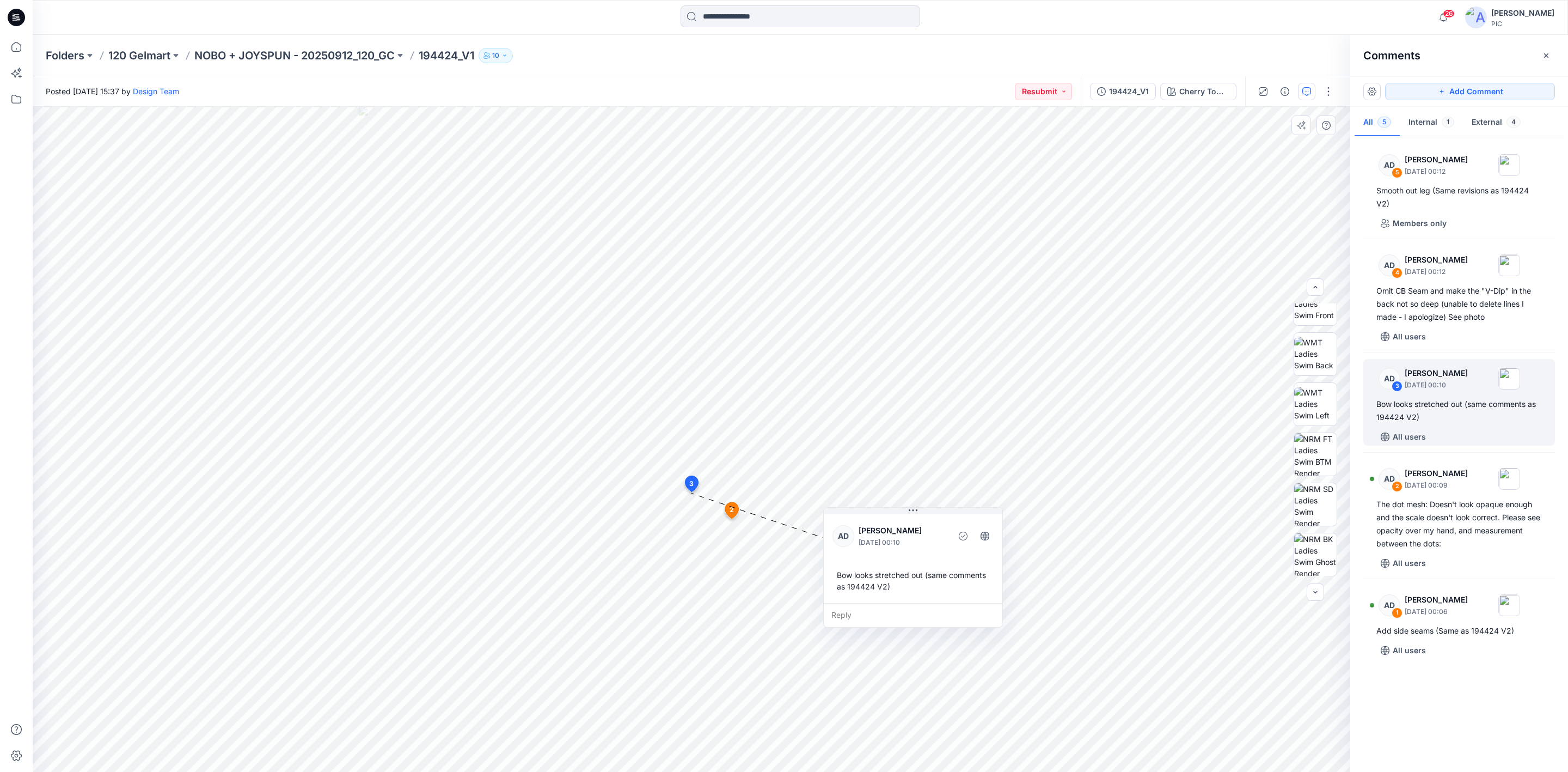
drag, startPoint x: 794, startPoint y: 565, endPoint x: 943, endPoint y: 575, distance: 149.3
click at [943, 575] on div "Bow looks stretched out (same comments as 194424 V2)" at bounding box center [913, 580] width 161 height 32
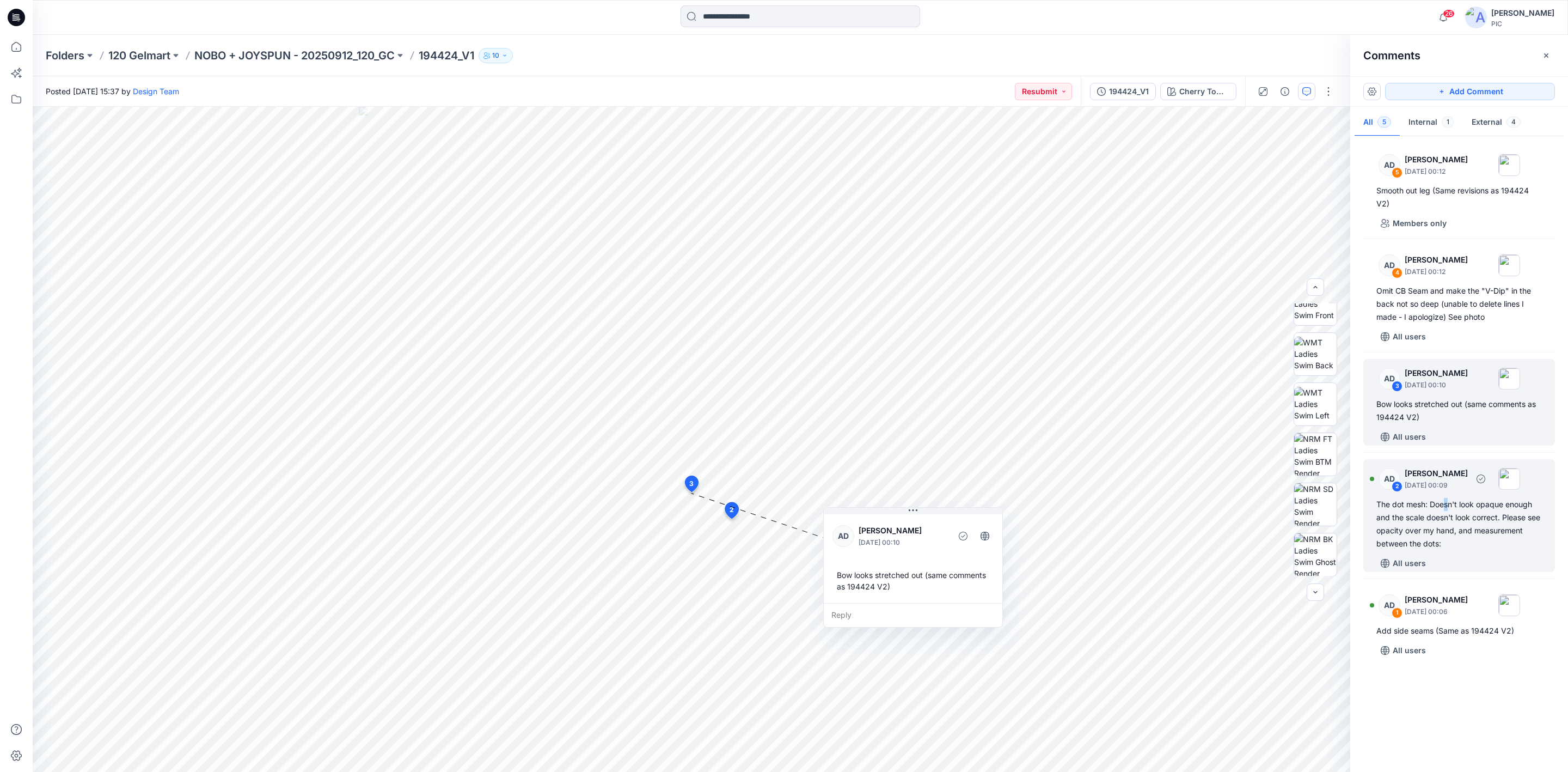
click at [1446, 507] on div "The dot mesh: Doesn't look opaque enough and the scale doesn't look correct. Pl…" at bounding box center [1459, 524] width 166 height 52
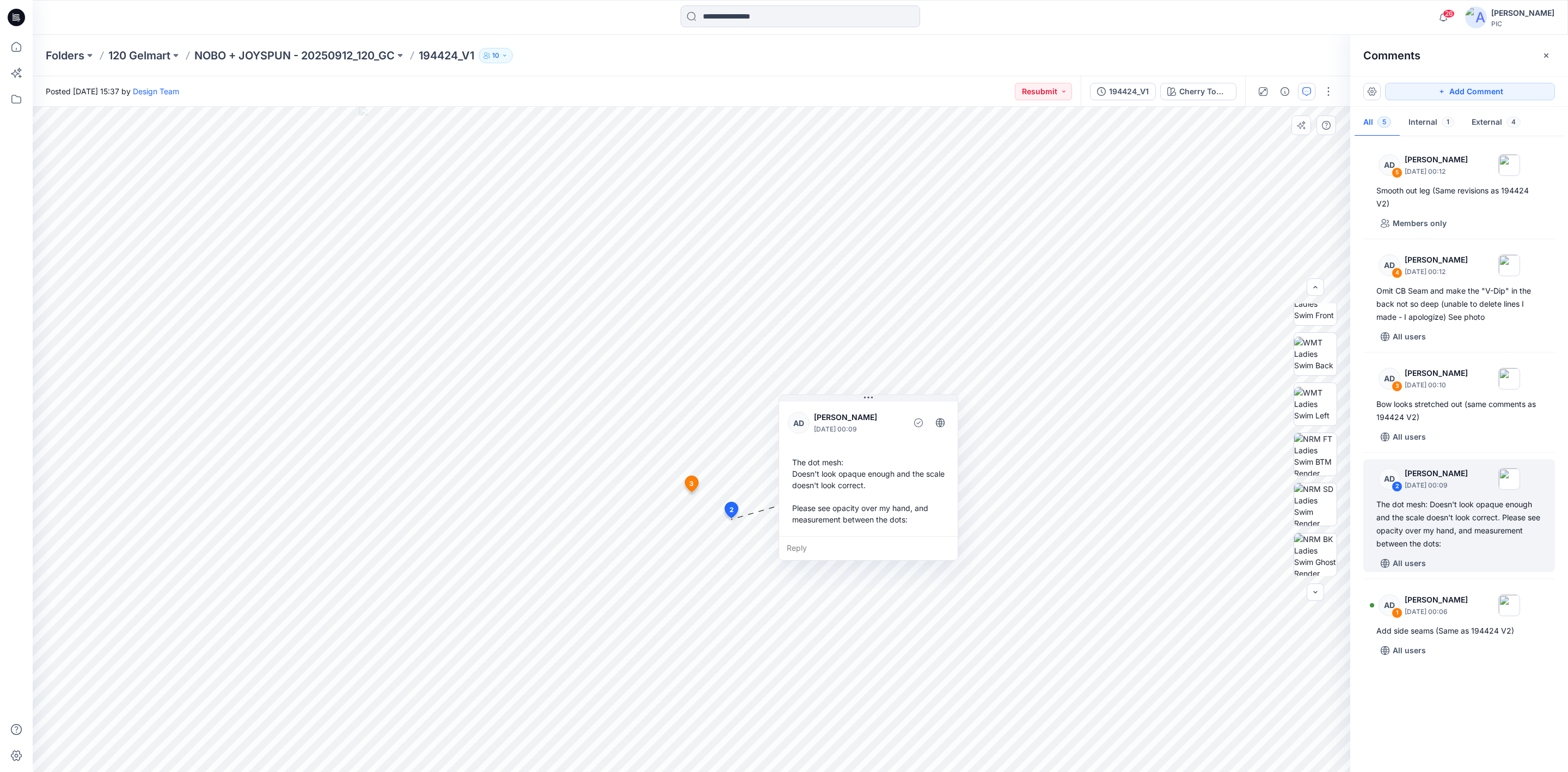
drag, startPoint x: 836, startPoint y: 625, endPoint x: 903, endPoint y: 499, distance: 142.7
click at [899, 499] on div "The dot mesh: Doesn't look opaque enough and the scale doesn't look correct. Pl…" at bounding box center [868, 491] width 161 height 77
